Goal: Task Accomplishment & Management: Use online tool/utility

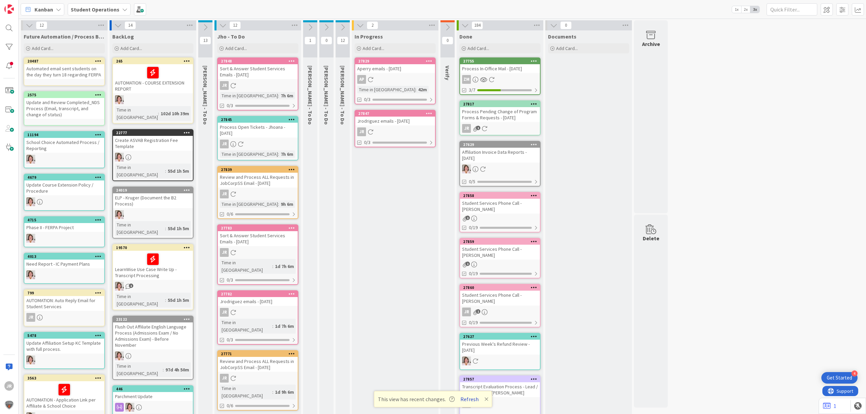
click at [465, 317] on button "Refresh" at bounding box center [469, 399] width 23 height 9
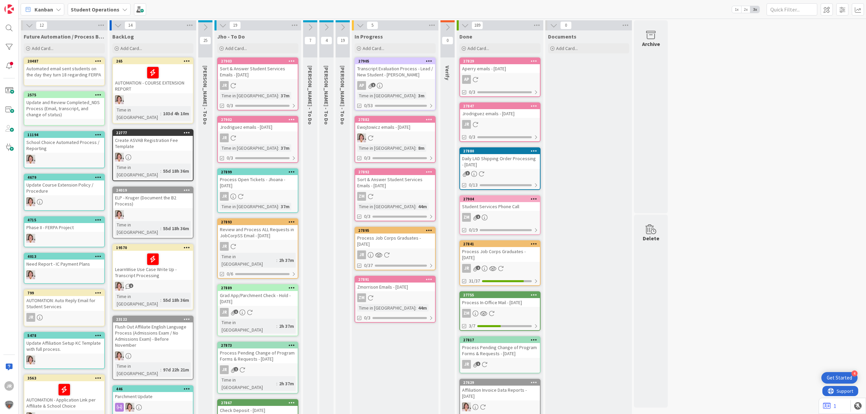
click at [388, 235] on div "Process Job Corps Graduates - 09/05/2025" at bounding box center [395, 241] width 80 height 15
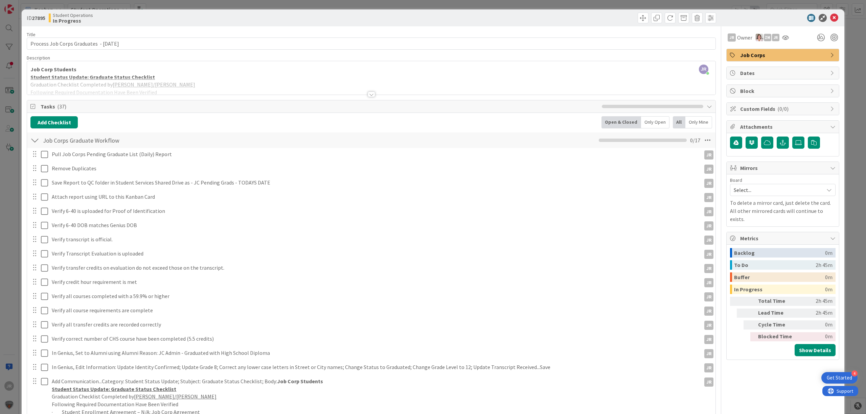
click at [772, 152] on div at bounding box center [783, 145] width 106 height 16
click at [774, 149] on div at bounding box center [783, 143] width 106 height 13
click at [780, 145] on icon "button" at bounding box center [783, 142] width 6 height 5
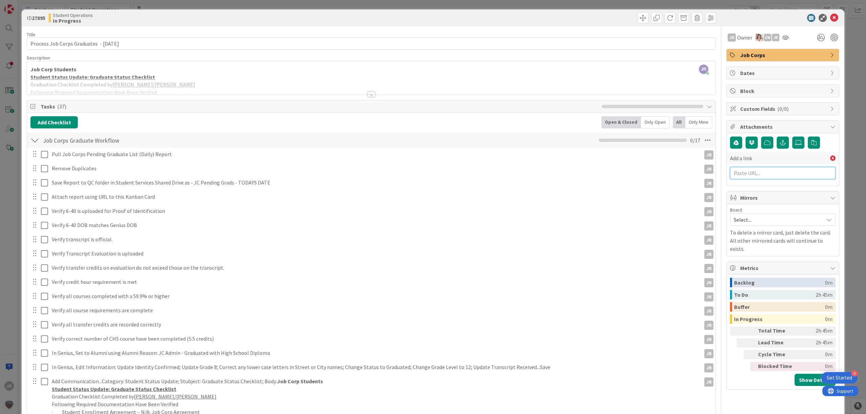
click at [762, 179] on input "text" at bounding box center [783, 173] width 106 height 12
paste input "https://citizenshighschool.sharepoint.com/:x:/s/CHSStudentServices/EcAuetCPjmVA…"
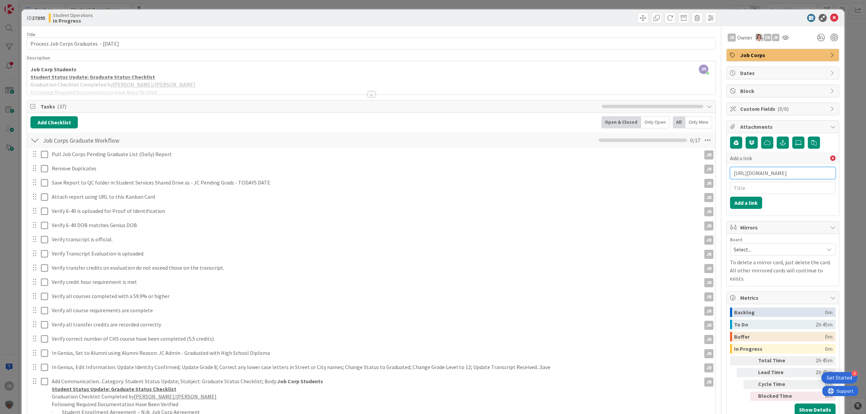
type input "https://citizenshighschool.sharepoint.com/:x:/s/CHSStudentServices/EcAuetCPjmVA…"
click at [760, 194] on input "text" at bounding box center [783, 188] width 106 height 12
type input "JC Pending Grads 9/5/25"
click button "Add a link" at bounding box center [746, 203] width 32 height 12
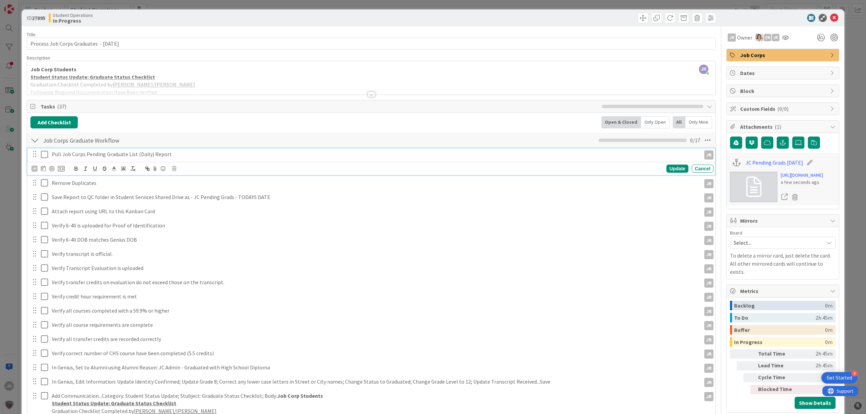
click at [45, 156] on icon at bounding box center [44, 154] width 7 height 8
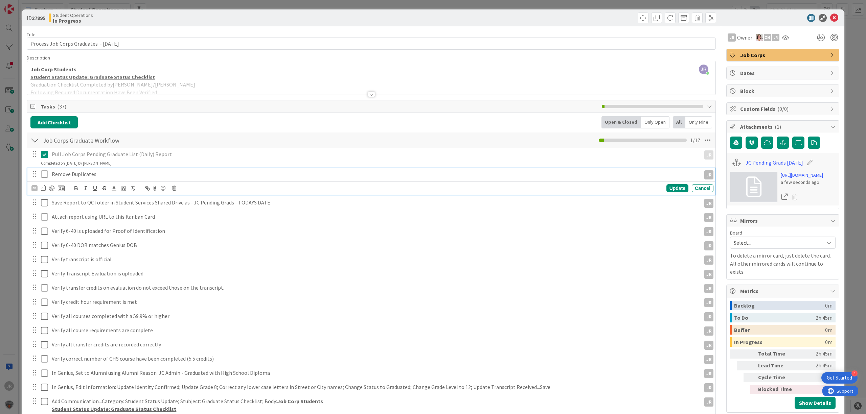
click at [46, 178] on icon at bounding box center [44, 174] width 7 height 8
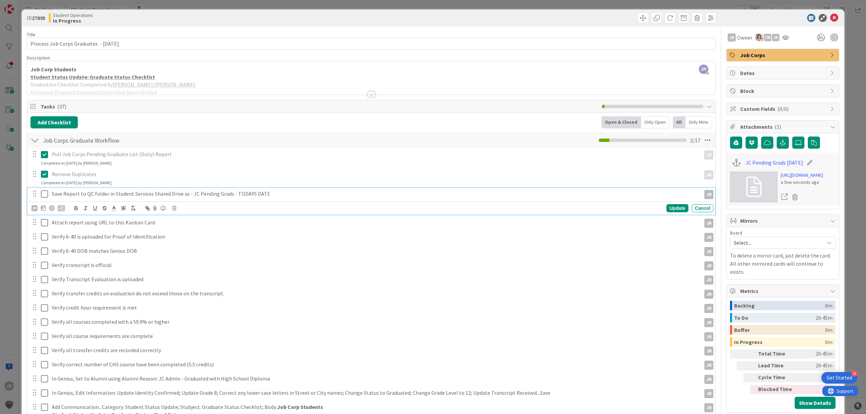
click at [45, 198] on icon at bounding box center [44, 194] width 7 height 8
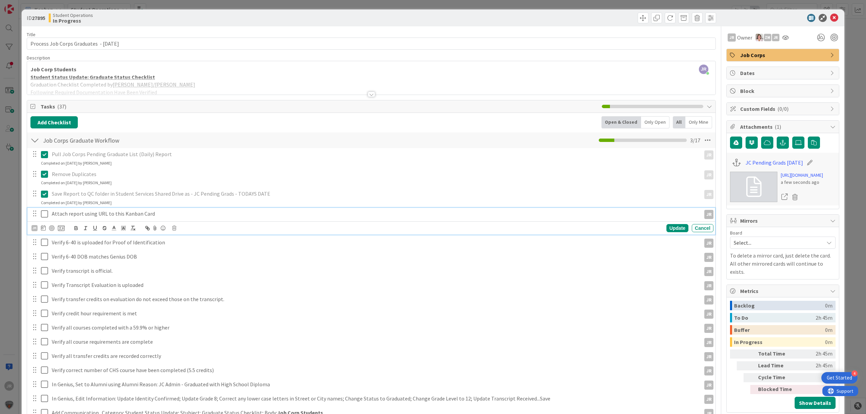
click at [45, 216] on icon at bounding box center [44, 214] width 7 height 8
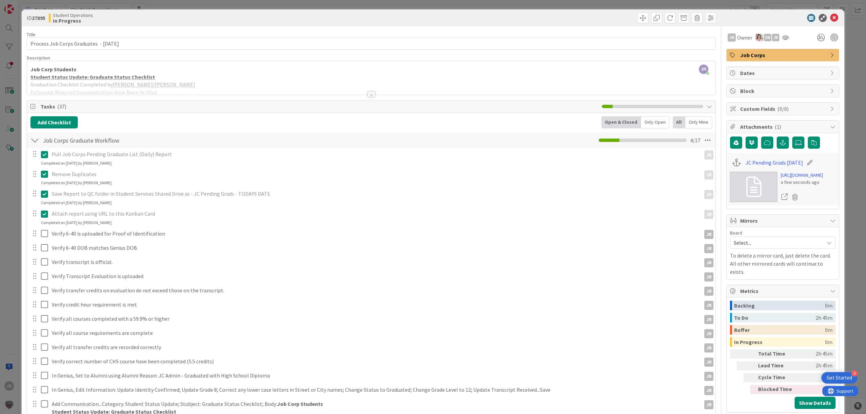
click at [355, 6] on div "ID 27895 Student Operations In Progress Title 41 / 128 Process Job Corps Gradua…" at bounding box center [433, 207] width 866 height 414
